Goal: Task Accomplishment & Management: Complete application form

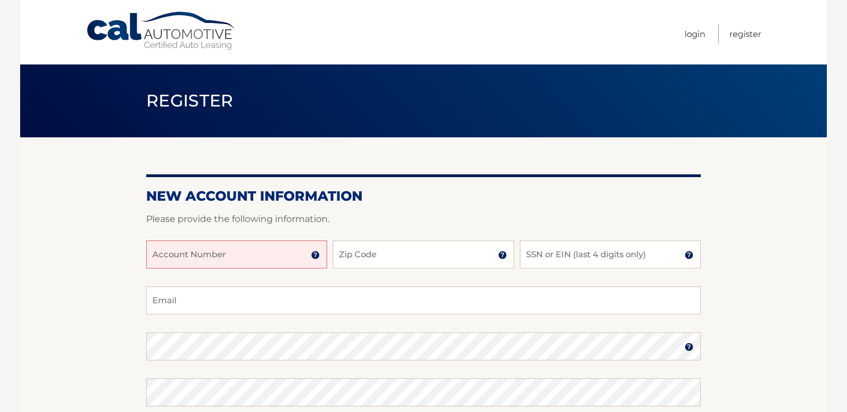
click at [221, 256] on input "Account Number" at bounding box center [236, 254] width 181 height 28
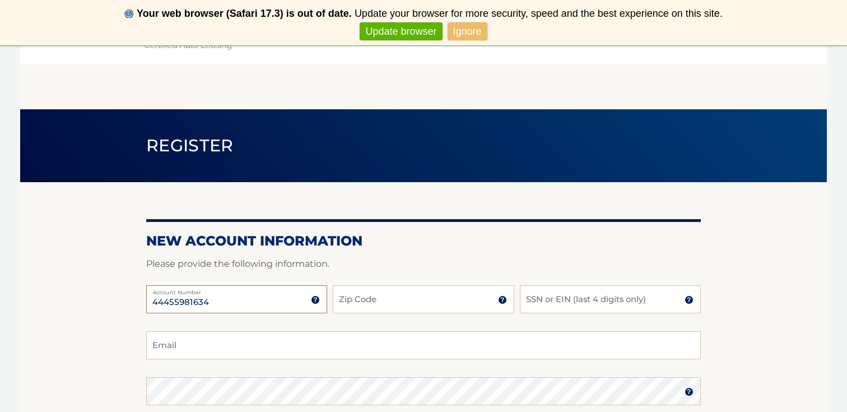
type input "44455981634"
type input "4"
type input "33401"
click at [585, 300] on input "SSN or EIN (last 4 digits only)" at bounding box center [610, 299] width 181 height 28
type input "5399"
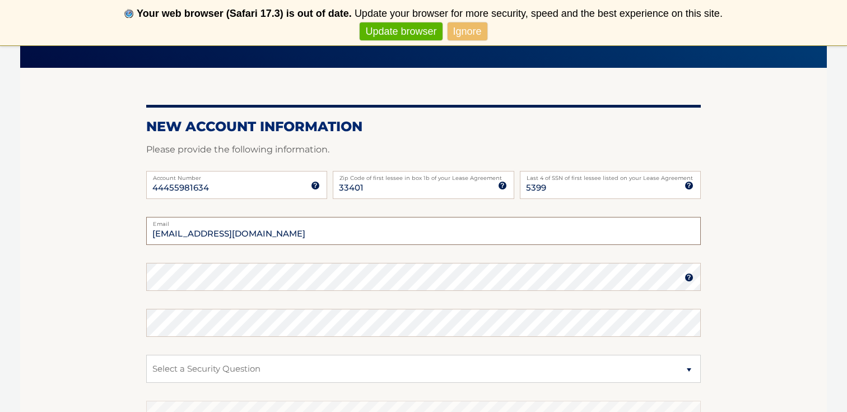
scroll to position [160, 0]
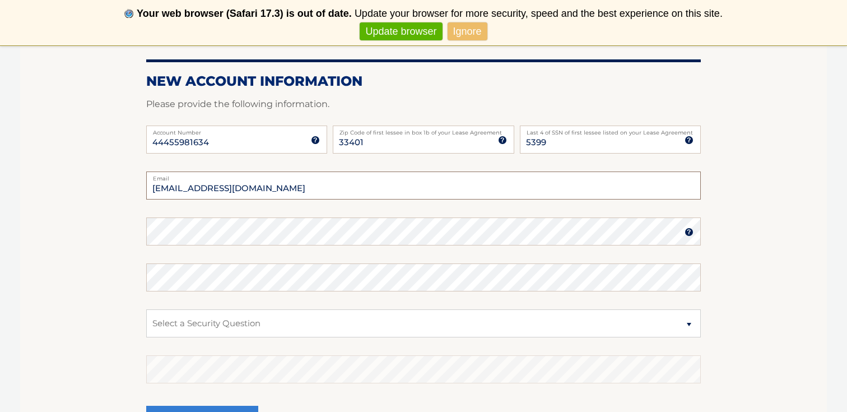
type input "cwoods2142@gmail.com"
click at [239, 230] on div "New Account Information Please provide the following information. 44455981634 A…" at bounding box center [423, 240] width 554 height 437
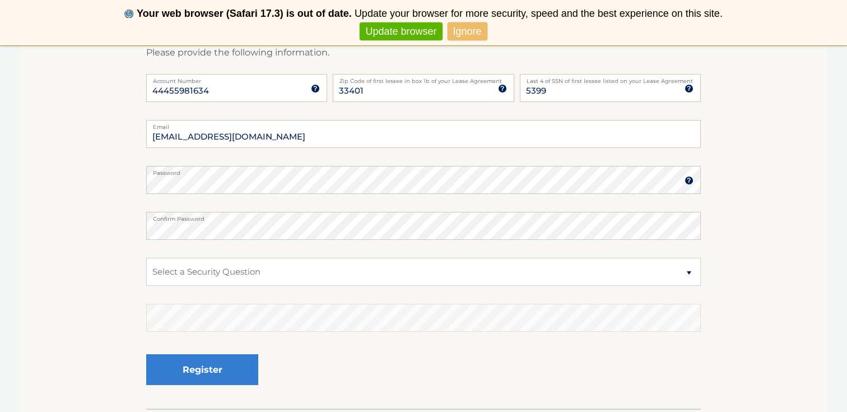
click at [234, 127] on label "Email" at bounding box center [423, 124] width 554 height 9
click at [234, 127] on input "cwoods2142@gmail.com" at bounding box center [423, 134] width 554 height 28
click at [480, 32] on link "Ignore" at bounding box center [467, 31] width 40 height 18
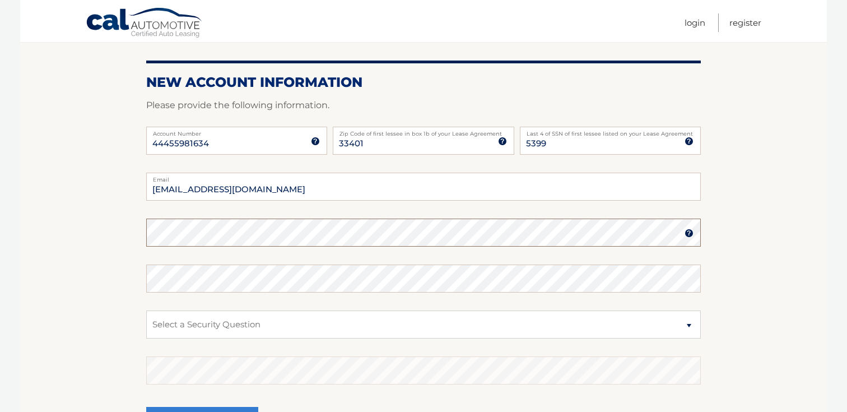
scroll to position [112, 0]
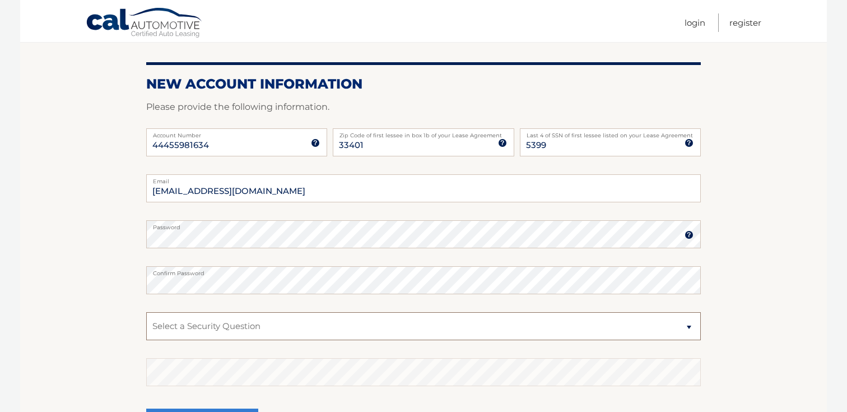
select select "3"
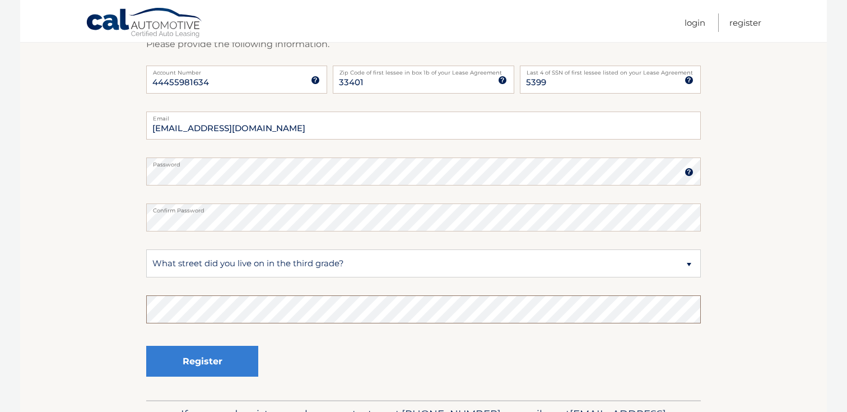
scroll to position [176, 0]
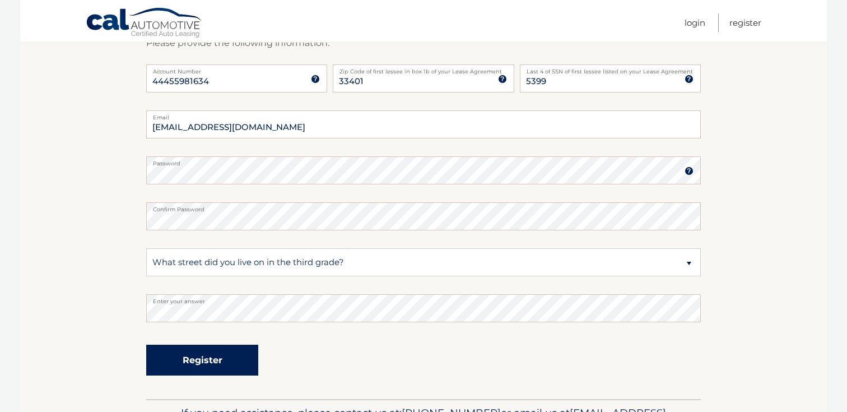
click at [183, 358] on button "Register" at bounding box center [202, 359] width 112 height 31
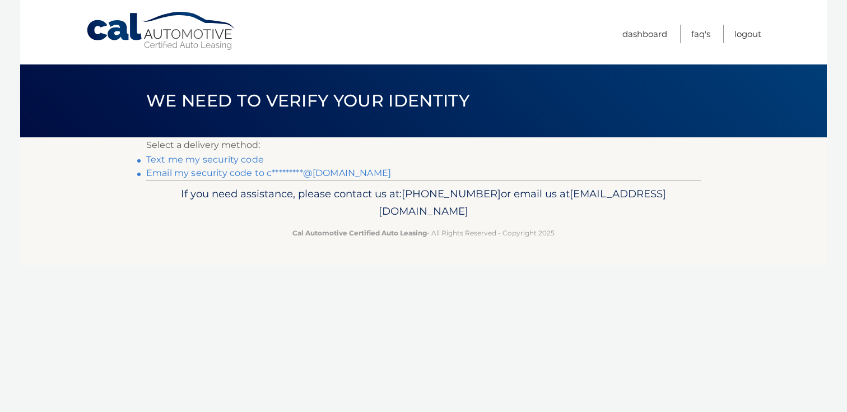
click at [200, 160] on link "Text me my security code" at bounding box center [205, 159] width 118 height 11
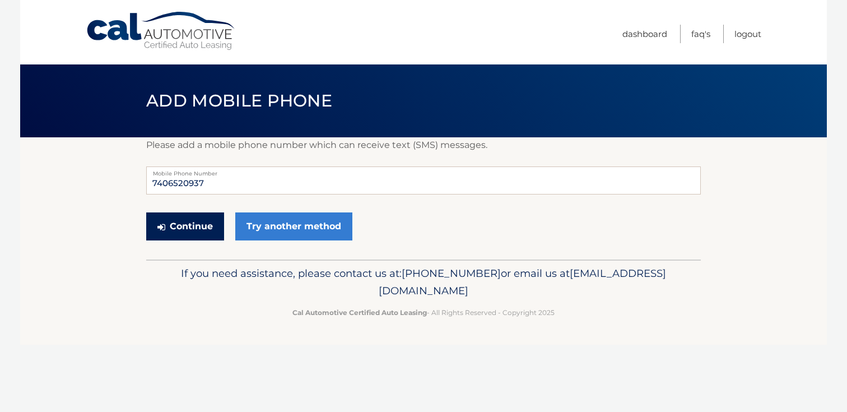
click at [204, 226] on button "Continue" at bounding box center [185, 226] width 78 height 28
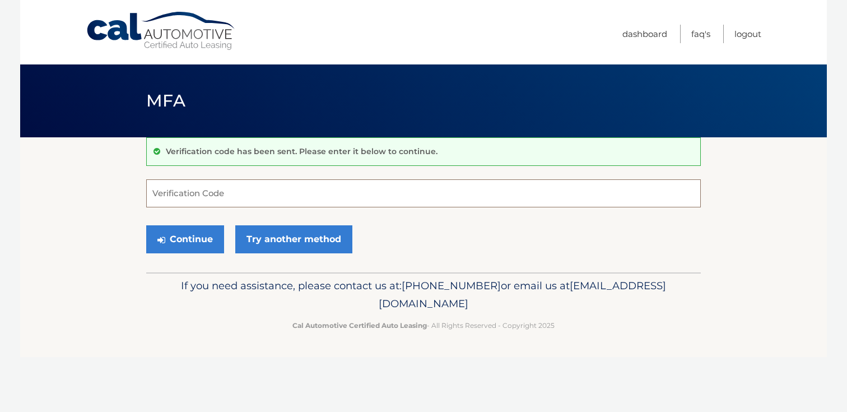
click at [225, 199] on input "Verification Code" at bounding box center [423, 193] width 554 height 28
click at [230, 198] on input "Verification Code" at bounding box center [423, 193] width 554 height 28
type input "339818"
click at [185, 239] on button "Continue" at bounding box center [185, 239] width 78 height 28
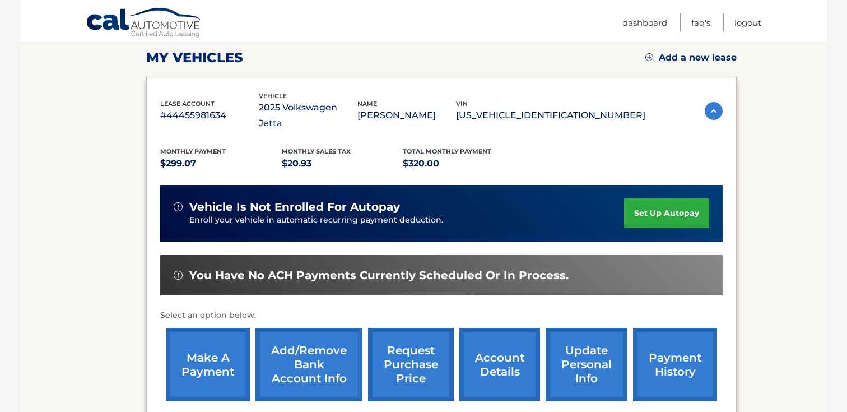
scroll to position [173, 0]
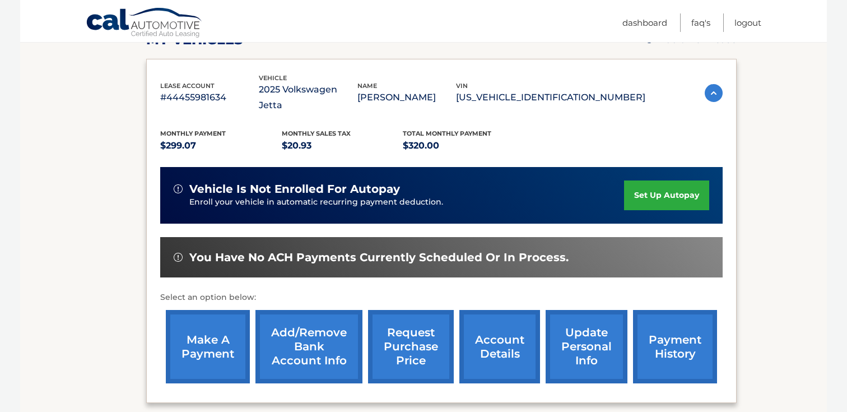
click at [640, 180] on link "set up autopay" at bounding box center [666, 195] width 85 height 30
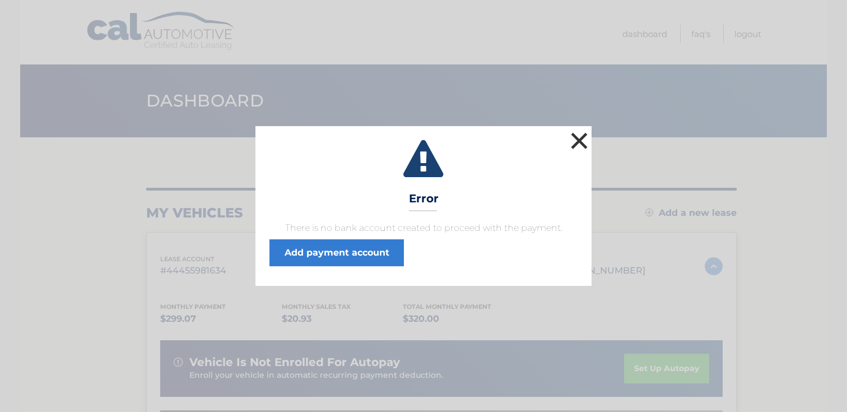
click at [580, 141] on button "×" at bounding box center [579, 140] width 22 height 22
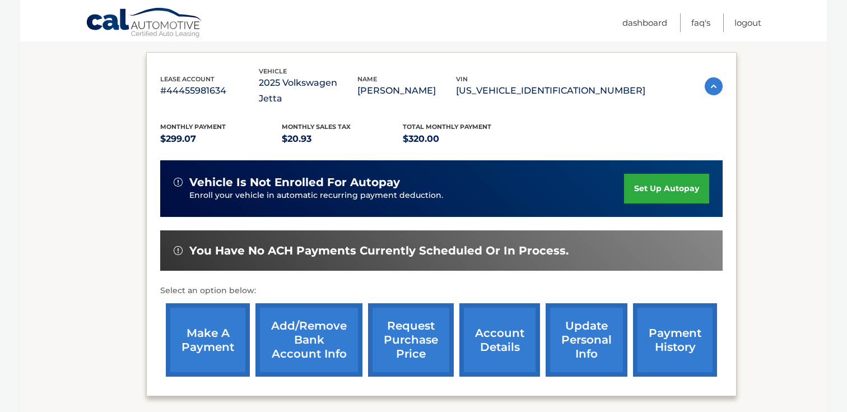
scroll to position [198, 0]
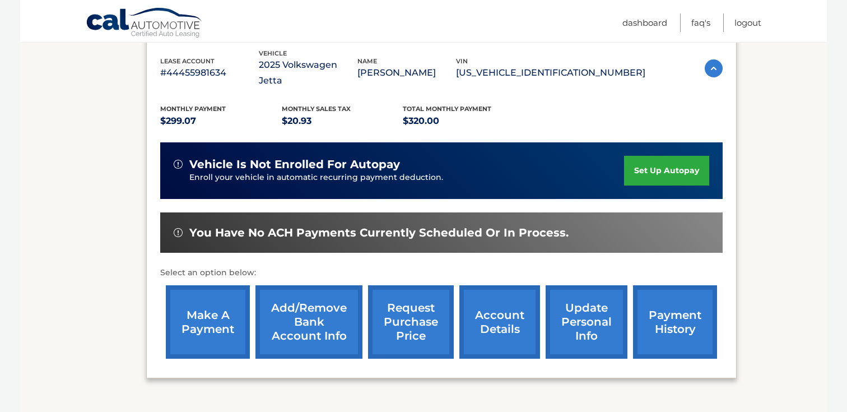
click at [648, 161] on link "set up autopay" at bounding box center [666, 171] width 85 height 30
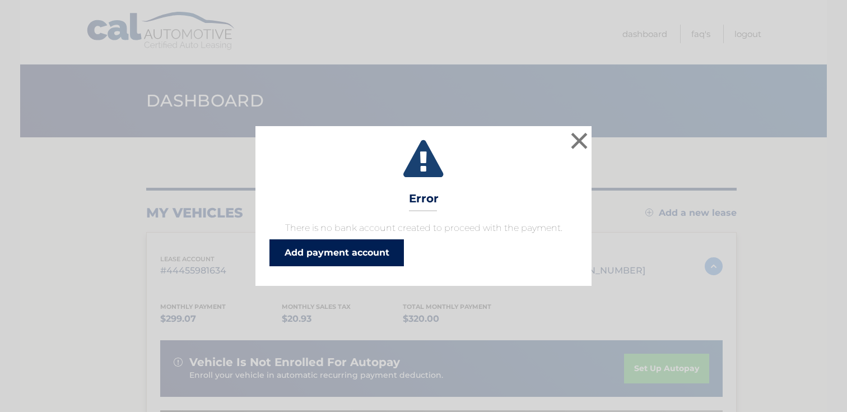
click at [334, 255] on link "Add payment account" at bounding box center [336, 252] width 134 height 27
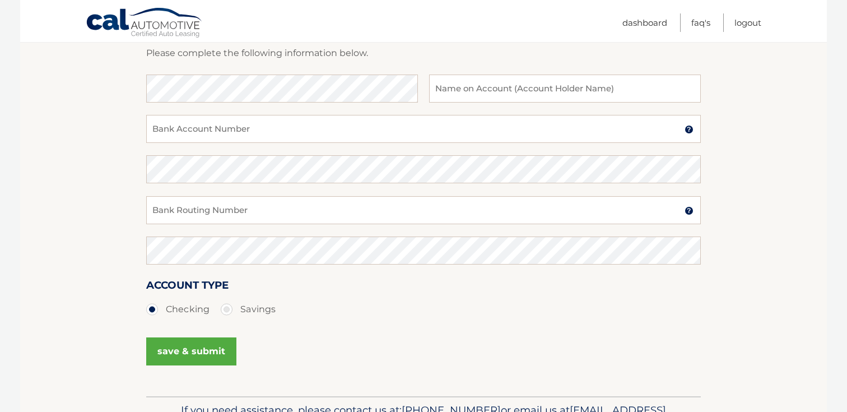
scroll to position [176, 0]
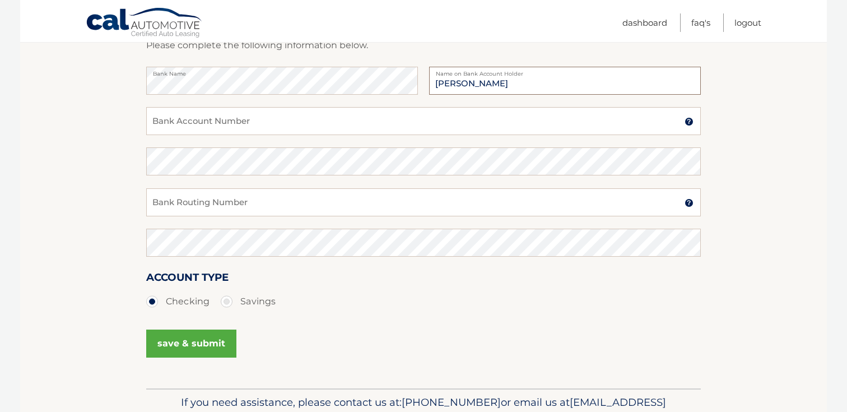
type input "Chloe Woods"
click at [179, 116] on input "Bank Account Number" at bounding box center [423, 121] width 554 height 28
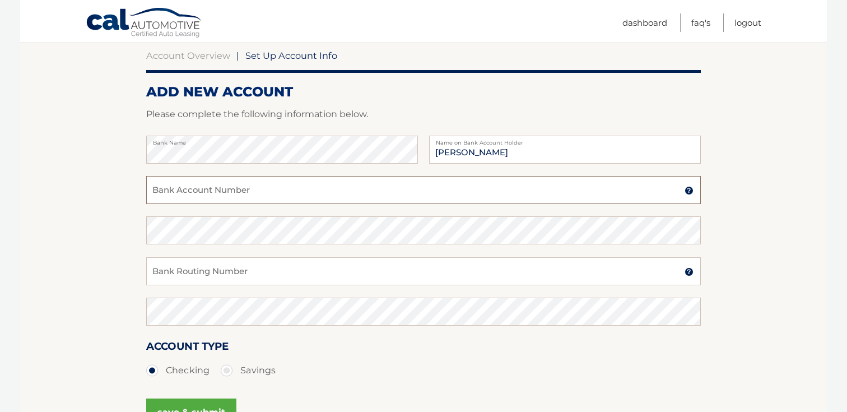
scroll to position [105, 0]
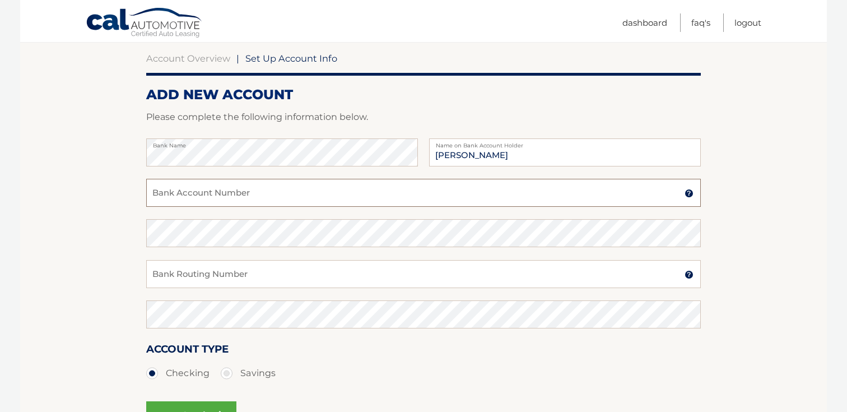
click at [308, 190] on input "Bank Account Number" at bounding box center [423, 193] width 554 height 28
type input "4271297043"
click at [196, 278] on input "Bank Routing Number" at bounding box center [423, 274] width 554 height 28
type input "041000124"
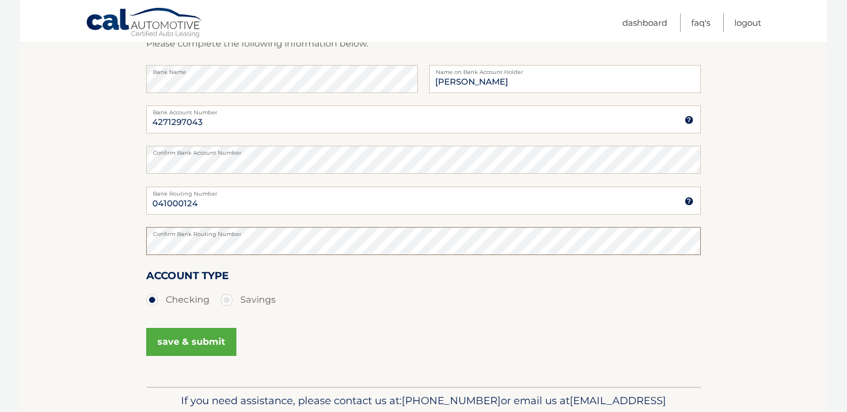
scroll to position [182, 0]
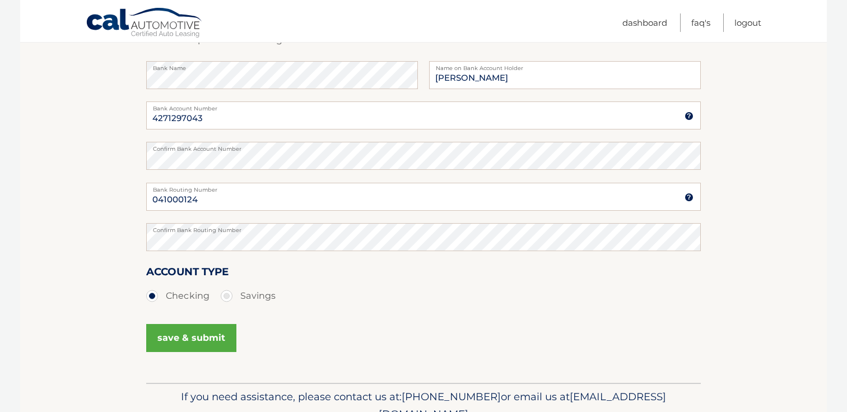
click at [186, 347] on button "save & submit" at bounding box center [191, 338] width 90 height 28
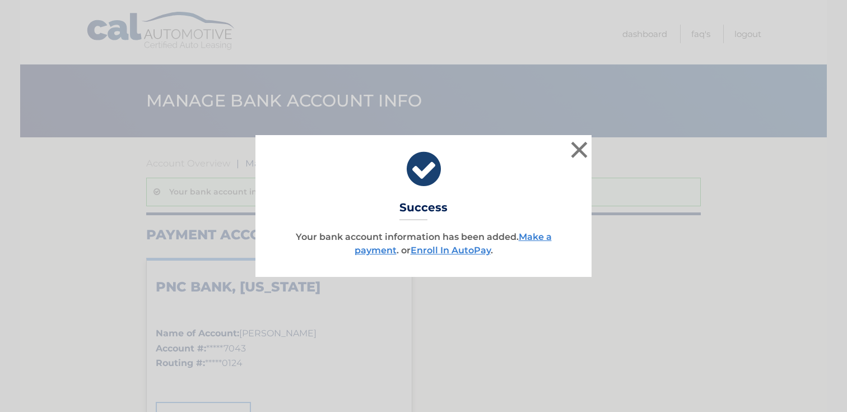
click at [463, 256] on p "Your bank account information has been added. Make a payment . or Enroll In Aut…" at bounding box center [423, 243] width 308 height 27
click at [452, 250] on link "Enroll In AutoPay" at bounding box center [450, 250] width 80 height 11
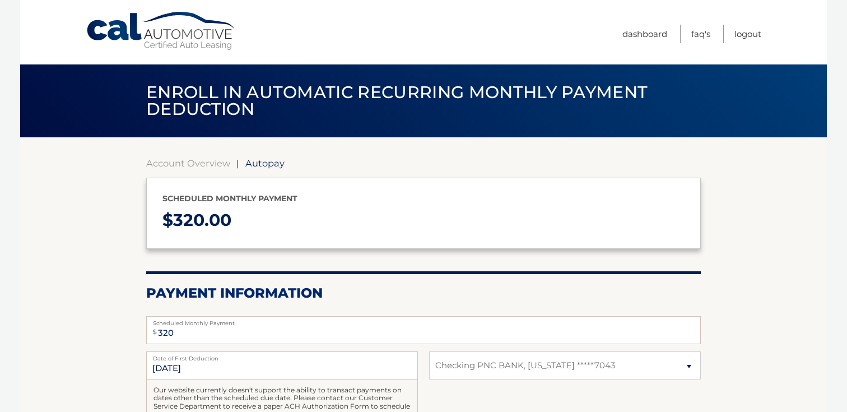
select select "ODAwOTkyODctMTM5Zi00MzU1LWEwNzEtN2FmYzA0ZjllM2Mz"
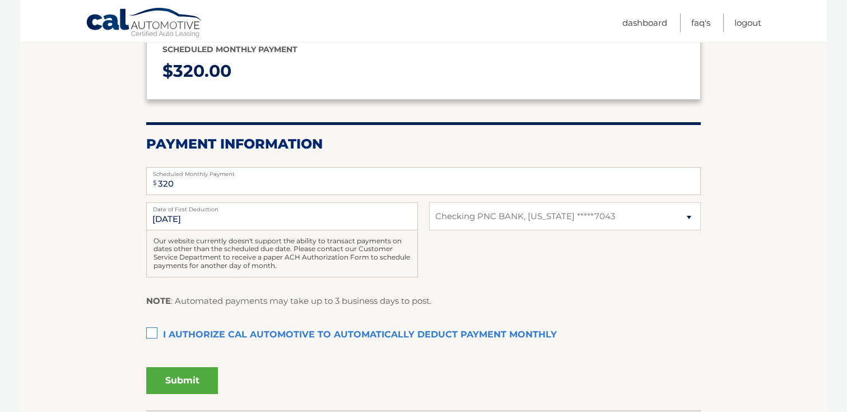
scroll to position [202, 0]
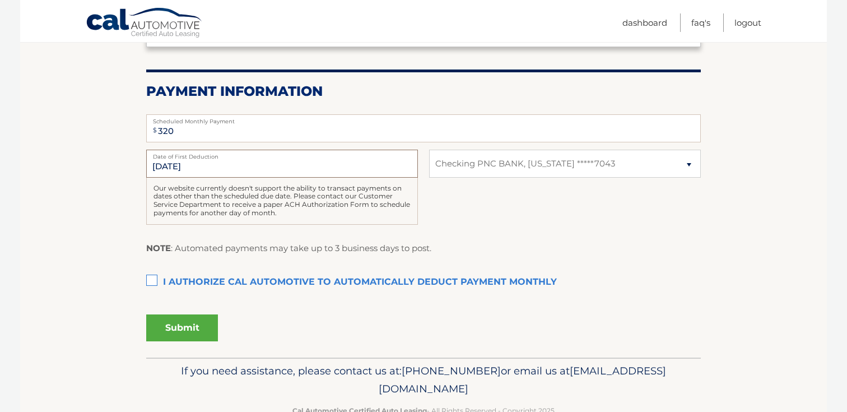
click at [203, 175] on input "[DATE]" at bounding box center [282, 164] width 272 height 28
click at [203, 173] on input "[DATE]" at bounding box center [282, 164] width 272 height 28
click at [204, 162] on input "[DATE]" at bounding box center [282, 164] width 272 height 28
click at [155, 280] on label "I authorize cal automotive to automatically deduct payment monthly This checkbo…" at bounding box center [423, 282] width 554 height 22
click at [0, 0] on input "I authorize cal automotive to automatically deduct payment monthly This checkbo…" at bounding box center [0, 0] width 0 height 0
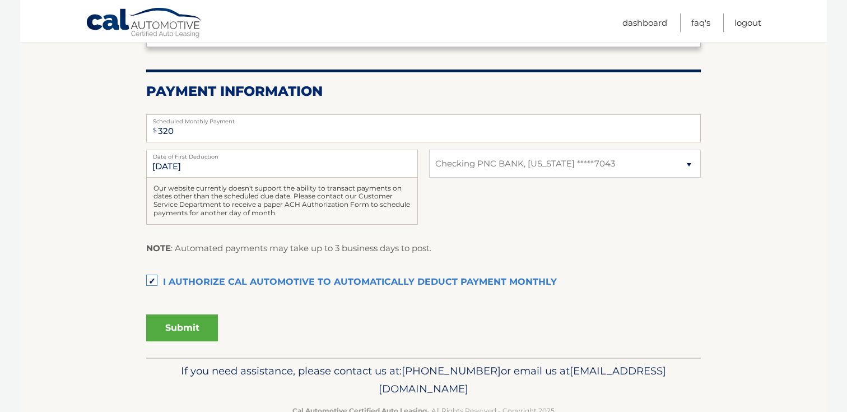
click at [207, 329] on button "Submit" at bounding box center [182, 327] width 72 height 27
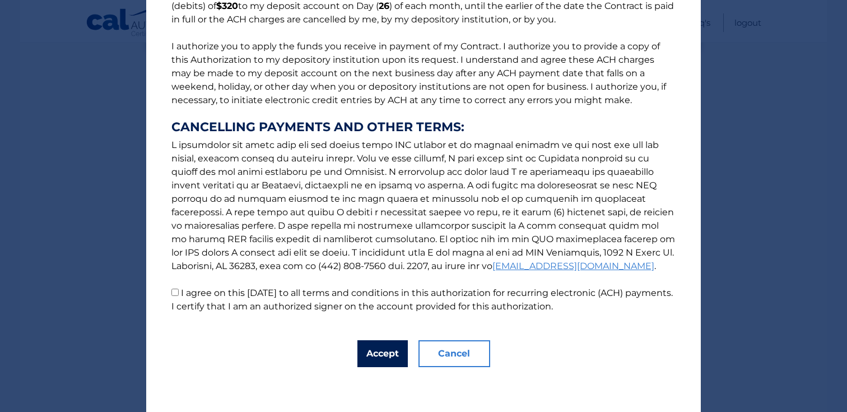
scroll to position [118, 0]
click at [391, 348] on button "Accept" at bounding box center [382, 353] width 50 height 27
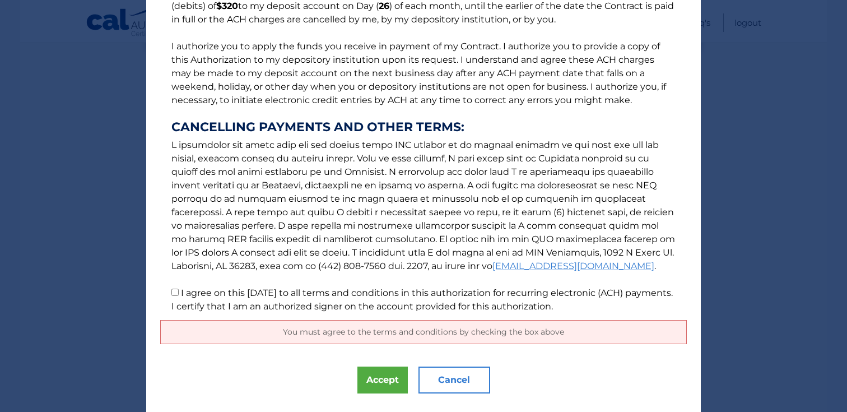
click at [176, 294] on input "I agree on this 08/26/2025 to all terms and conditions in this authorization fo…" at bounding box center [174, 291] width 7 height 7
checkbox input "true"
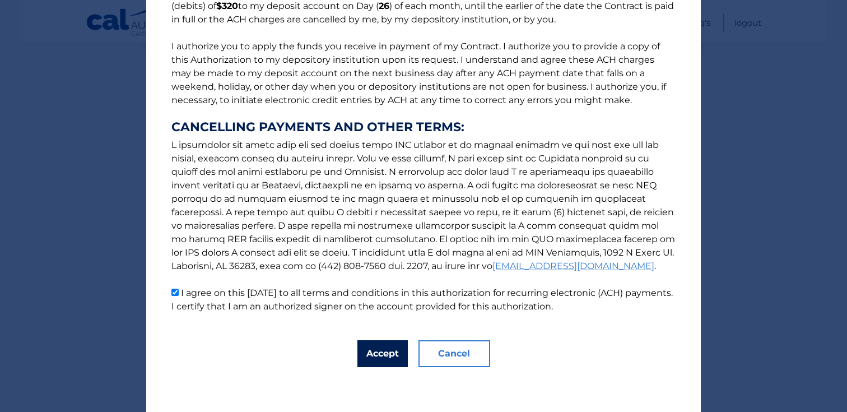
click at [388, 355] on button "Accept" at bounding box center [382, 353] width 50 height 27
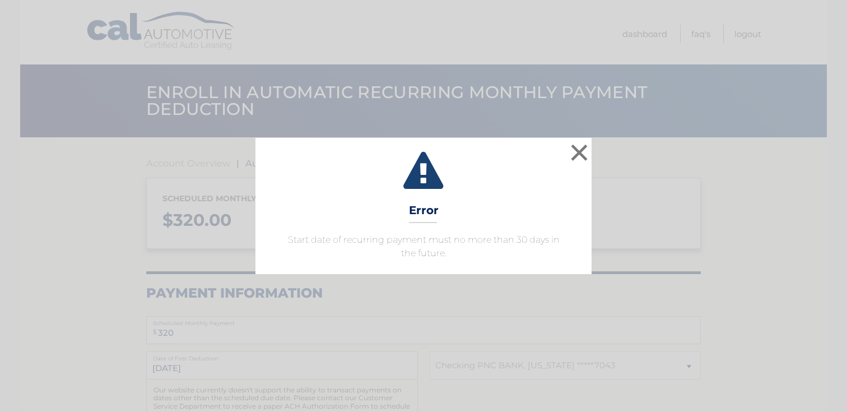
select select "ODAwOTkyODctMTM5Zi00MzU1LWEwNzEtN2FmYzA0ZjllM2Mz"
click at [582, 151] on button "×" at bounding box center [579, 152] width 22 height 22
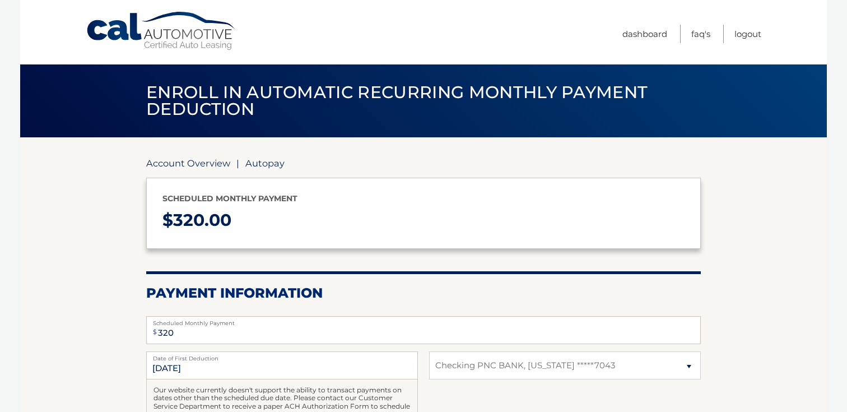
click at [197, 160] on link "Account Overview" at bounding box center [188, 162] width 84 height 11
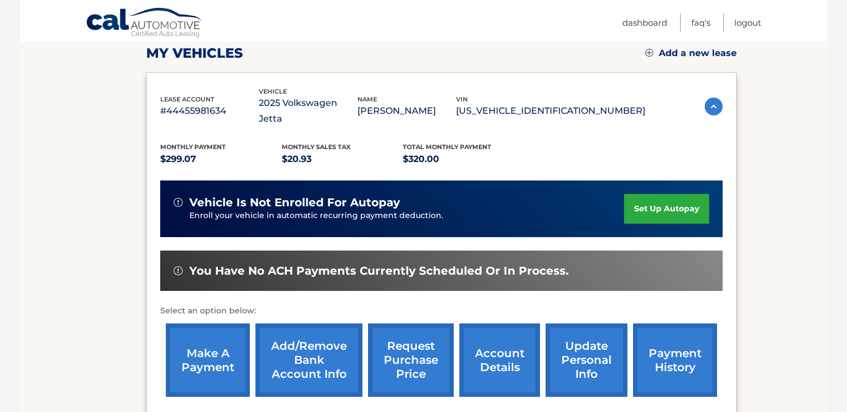
scroll to position [189, 0]
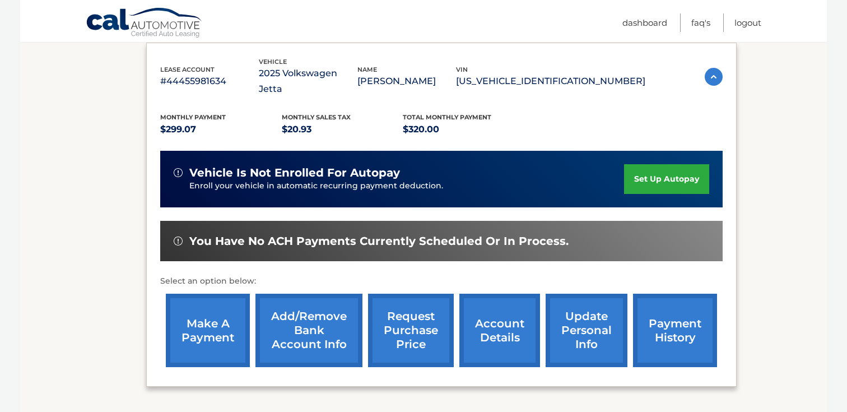
click at [209, 314] on link "make a payment" at bounding box center [208, 329] width 84 height 73
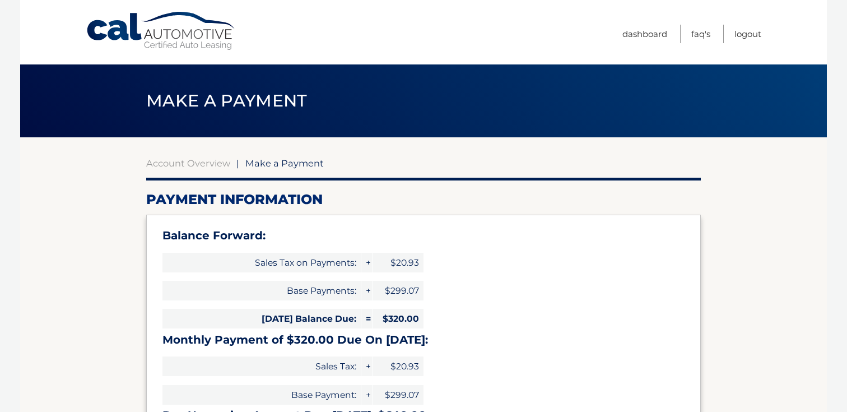
select select "ODAwOTkyODctMTM5Zi00MzU1LWEwNzEtN2FmYzA0ZjllM2Mz"
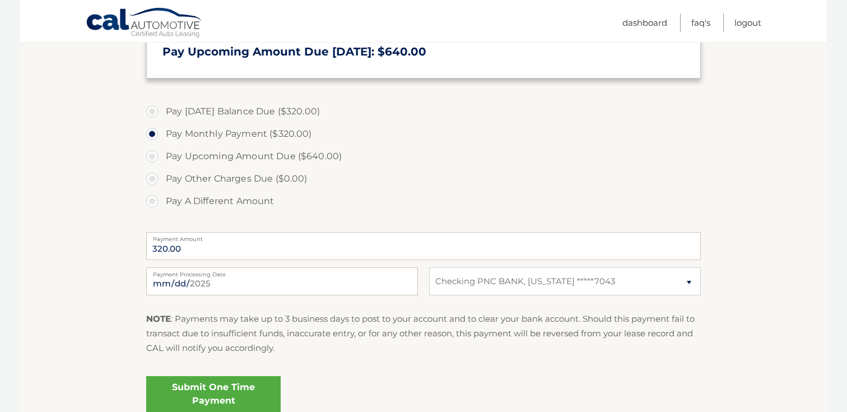
scroll to position [370, 0]
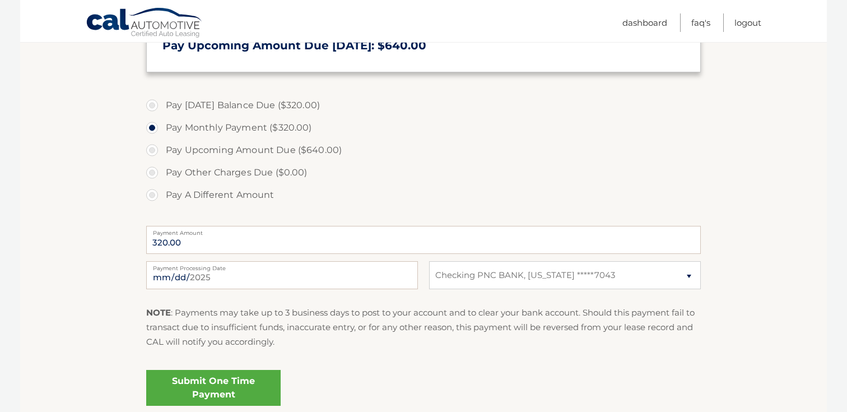
click at [217, 374] on link "Submit One Time Payment" at bounding box center [213, 388] width 134 height 36
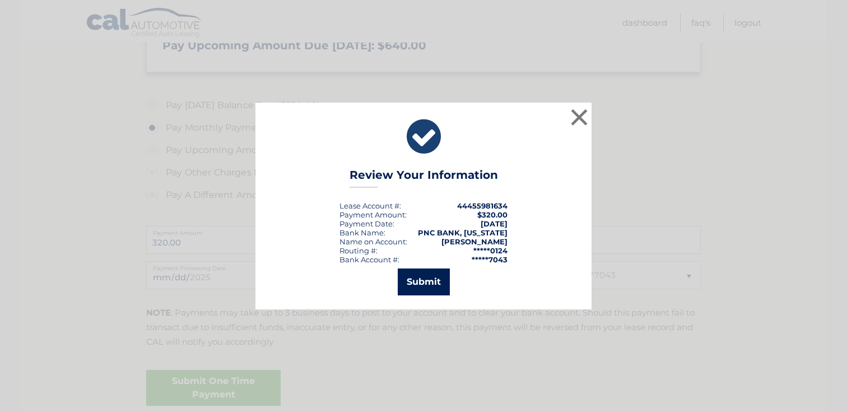
click at [436, 272] on button "Submit" at bounding box center [424, 281] width 52 height 27
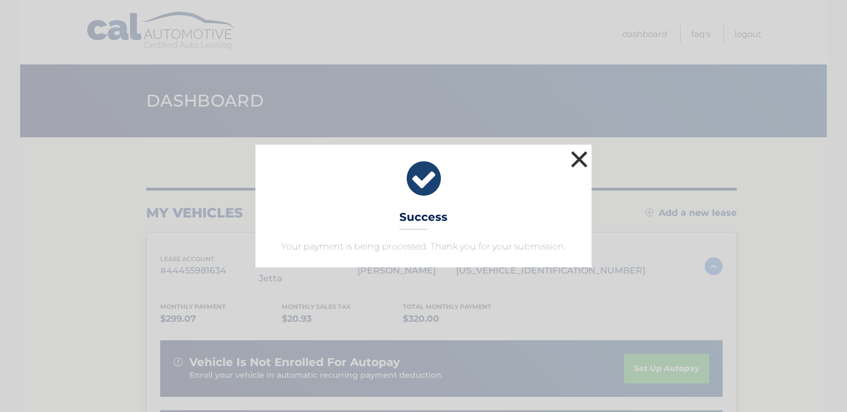
click at [575, 158] on button "×" at bounding box center [579, 159] width 22 height 22
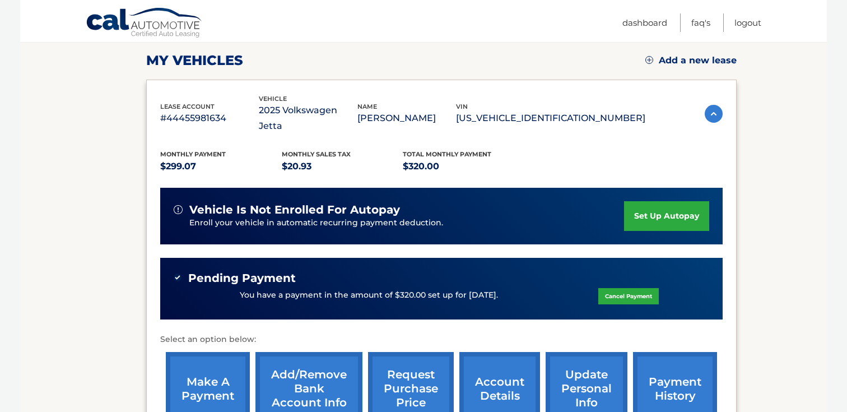
scroll to position [235, 0]
